Goal: Information Seeking & Learning: Learn about a topic

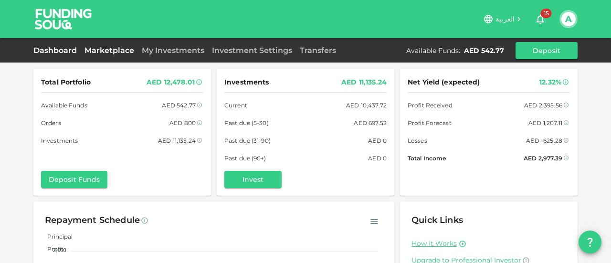
click at [117, 49] on link "Marketplace" at bounding box center [109, 50] width 57 height 9
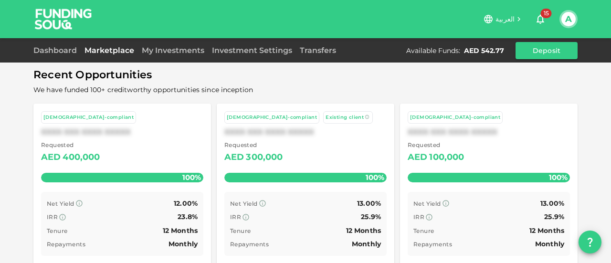
scroll to position [90, 0]
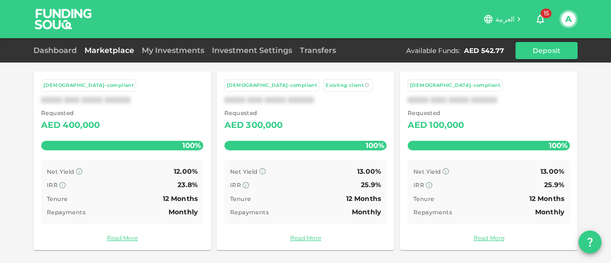
click at [134, 188] on div "IRR 23.8%" at bounding box center [122, 185] width 151 height 12
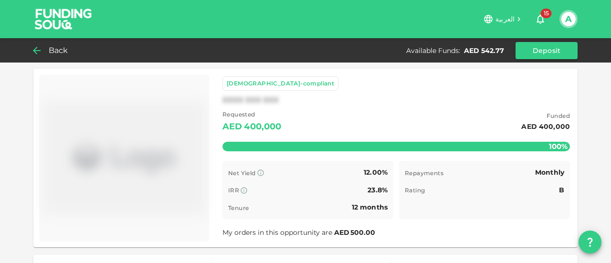
click at [47, 47] on div "Back" at bounding box center [52, 50] width 39 height 13
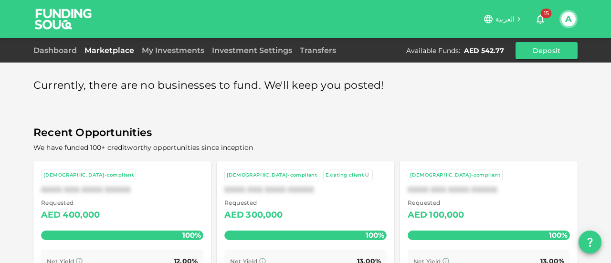
click at [298, 211] on div "Requested AED 300,000" at bounding box center [305, 210] width 162 height 24
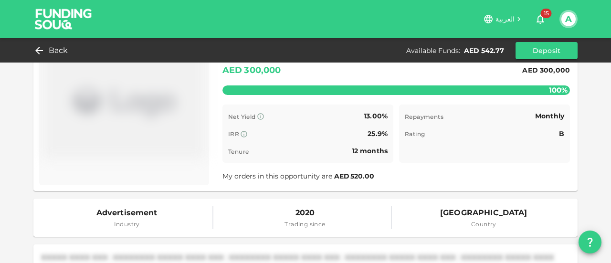
scroll to position [95, 0]
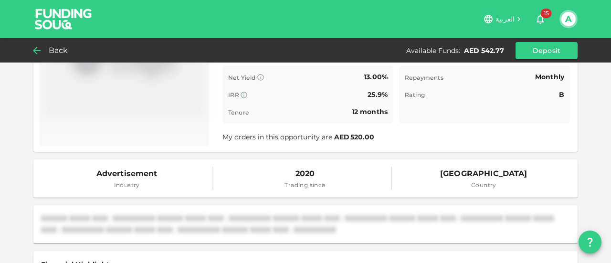
click at [57, 55] on span "Back" at bounding box center [59, 50] width 20 height 13
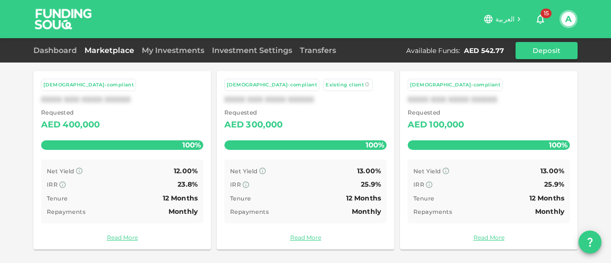
scroll to position [90, 0]
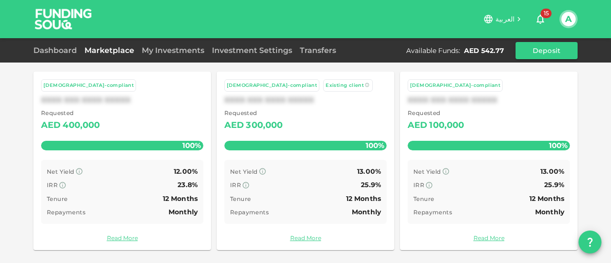
click at [443, 200] on div "Tenure 12 Months" at bounding box center [488, 199] width 151 height 12
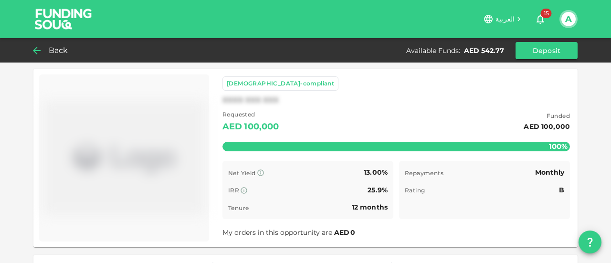
click at [60, 53] on span "Back" at bounding box center [59, 50] width 20 height 13
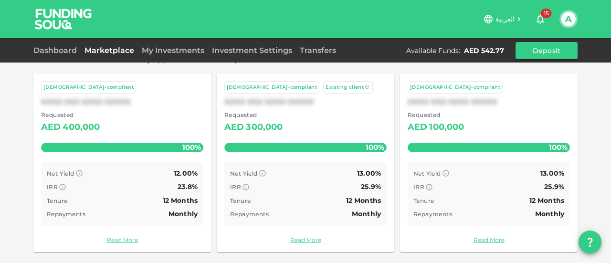
scroll to position [90, 0]
